Goal: Task Accomplishment & Management: Complete application form

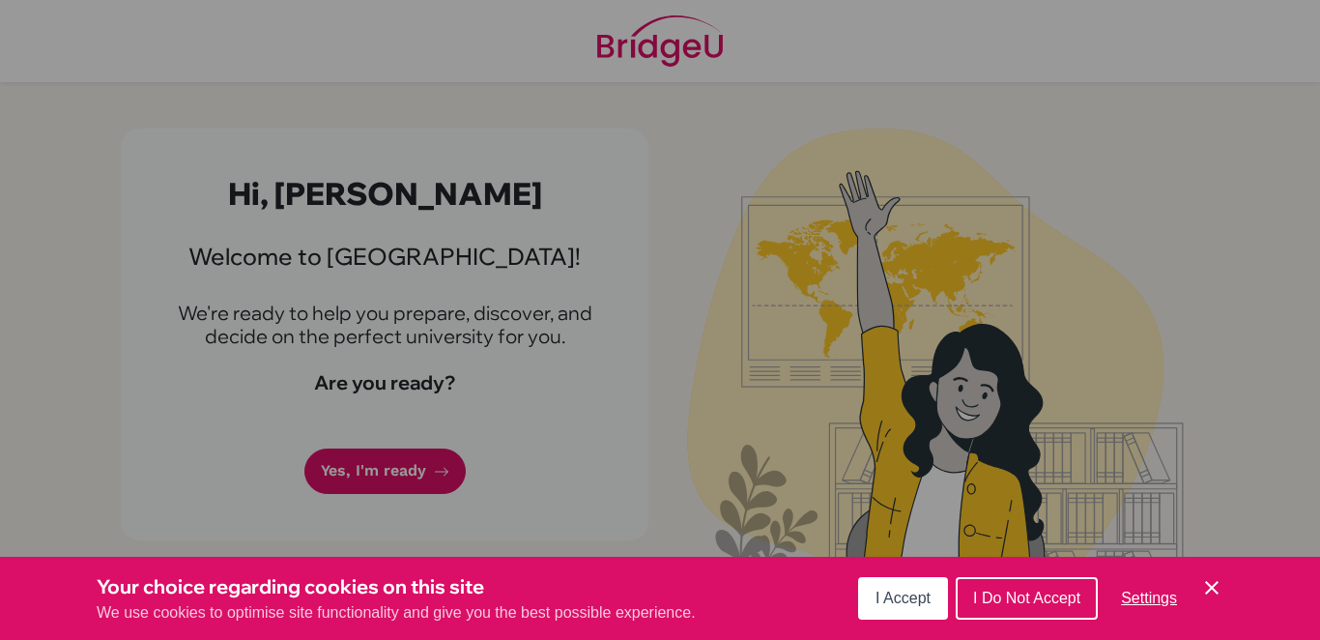
click at [912, 599] on span "I Accept" at bounding box center [902, 597] width 55 height 16
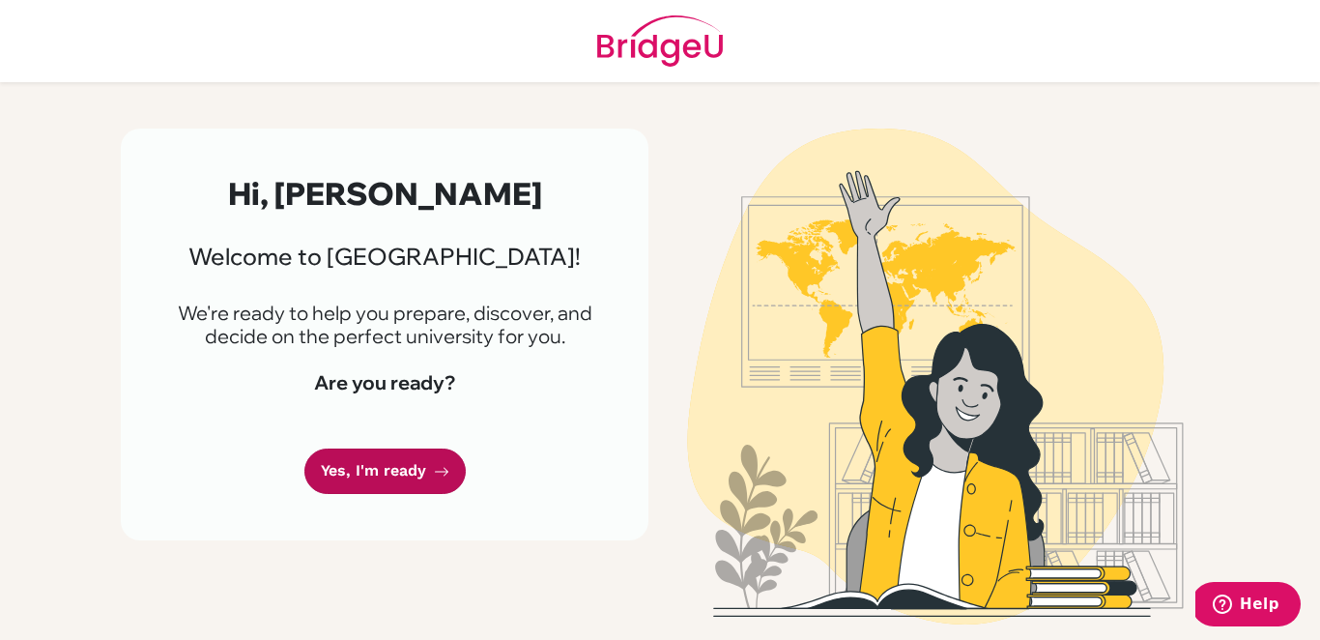
click at [411, 460] on link "Yes, I'm ready" at bounding box center [384, 470] width 161 height 45
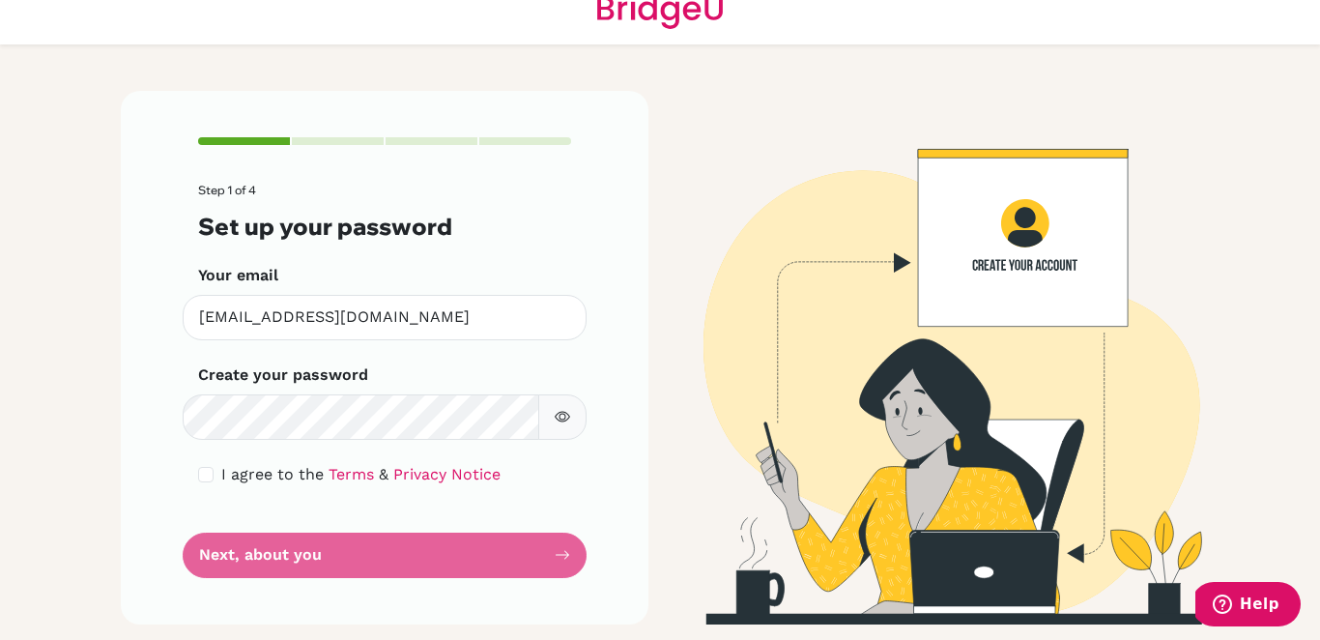
click at [233, 477] on span "I agree to the" at bounding box center [272, 474] width 102 height 18
click at [207, 470] on input "checkbox" at bounding box center [205, 474] width 15 height 15
checkbox input "true"
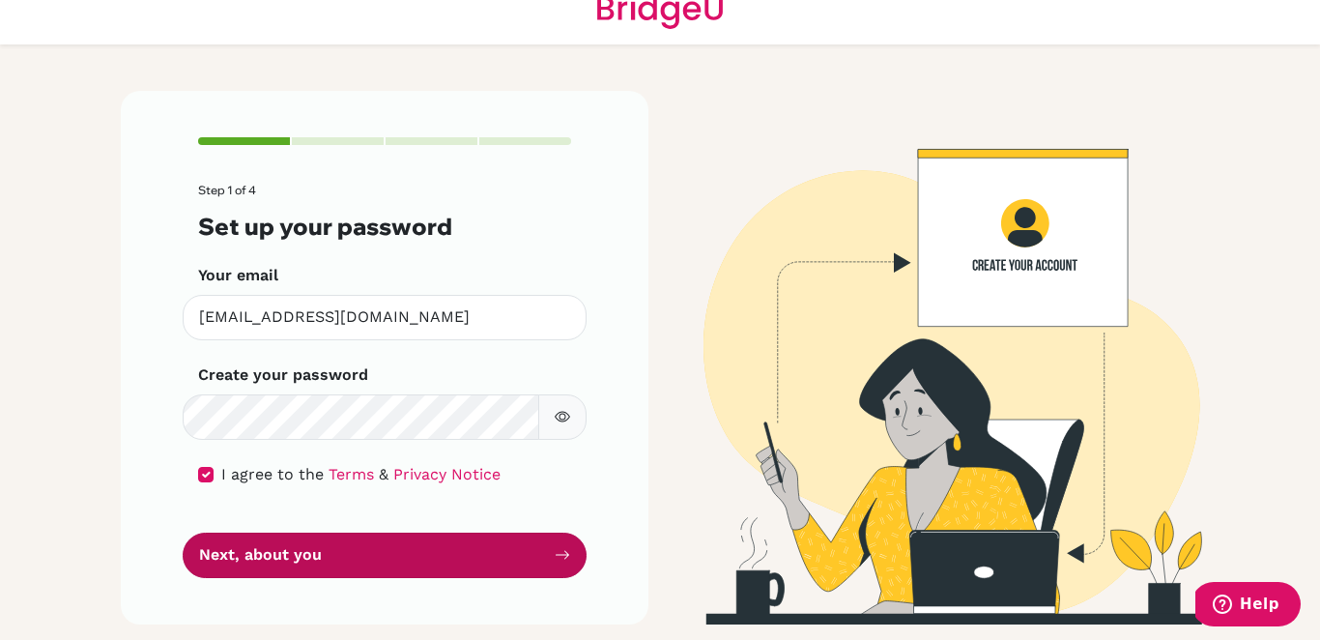
click at [318, 562] on button "Next, about you" at bounding box center [385, 554] width 404 height 45
